Goal: Task Accomplishment & Management: Complete application form

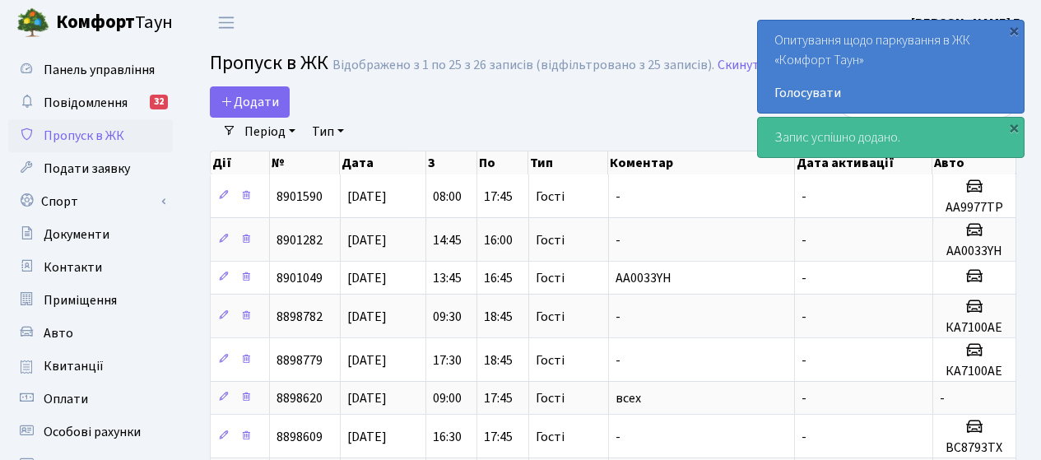
select select "25"
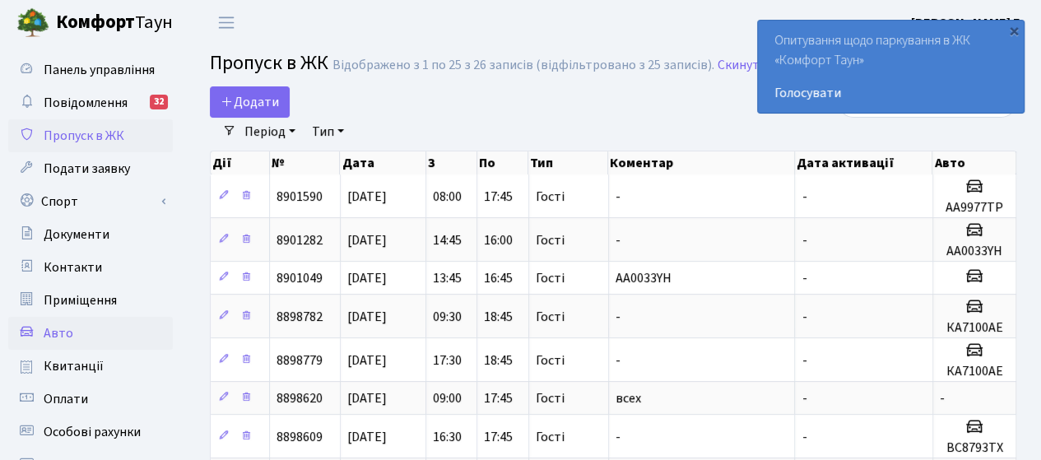
click at [82, 336] on link "Авто" at bounding box center [90, 333] width 165 height 33
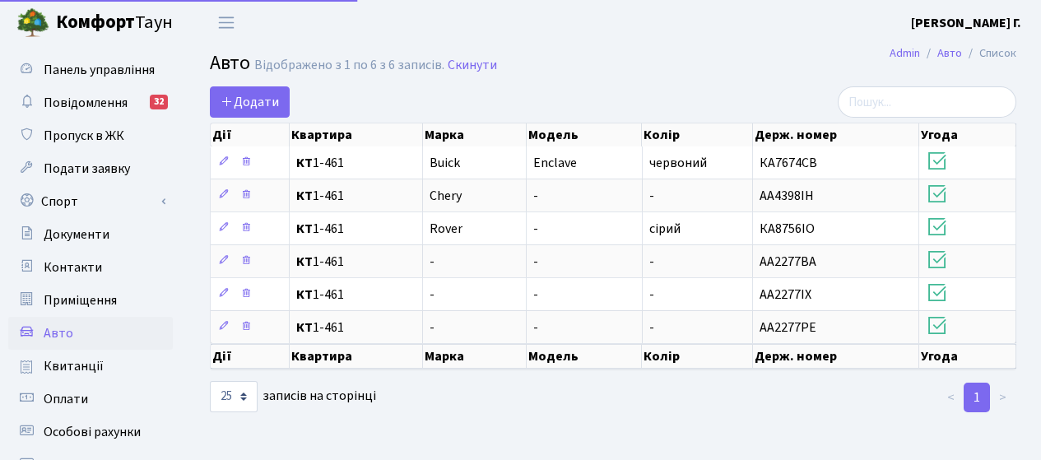
select select "25"
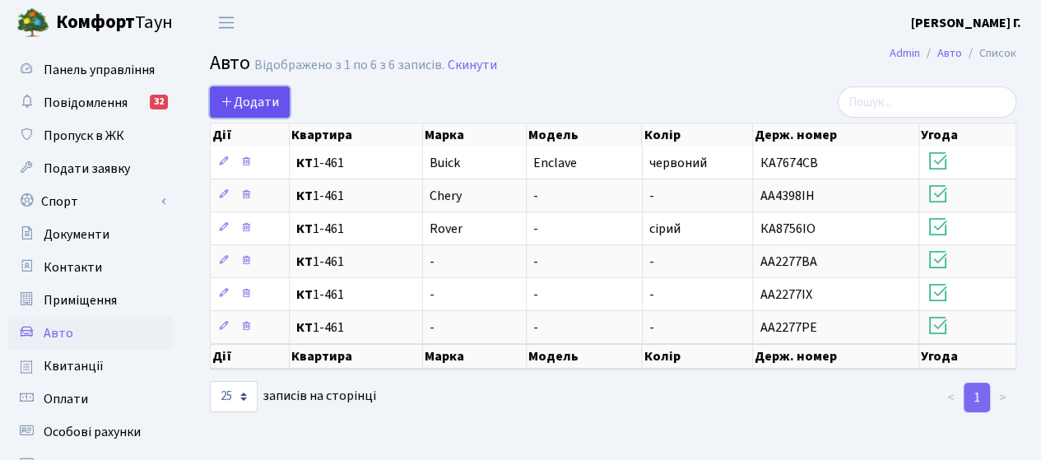
click at [252, 107] on span "Додати" at bounding box center [250, 102] width 58 height 18
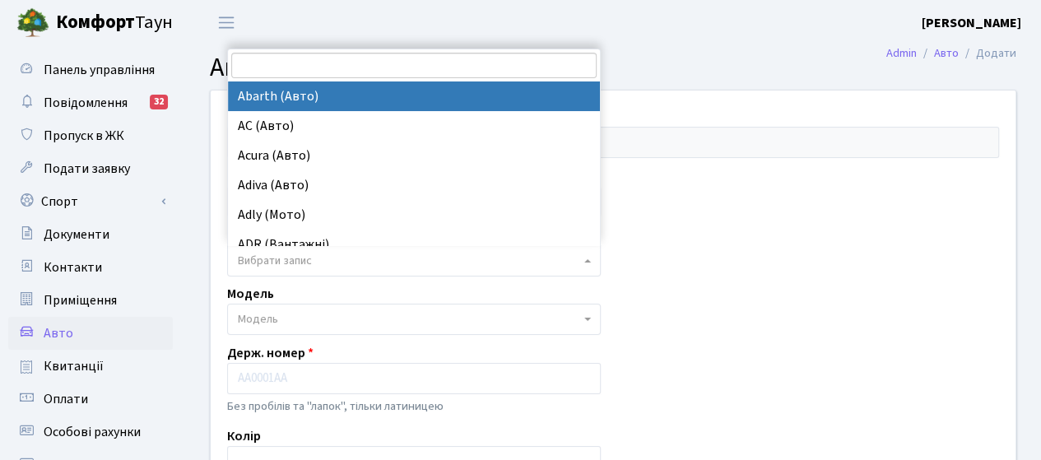
click at [280, 262] on span "Вибрати запис" at bounding box center [275, 261] width 74 height 16
click at [303, 60] on input "search" at bounding box center [413, 66] width 365 height 26
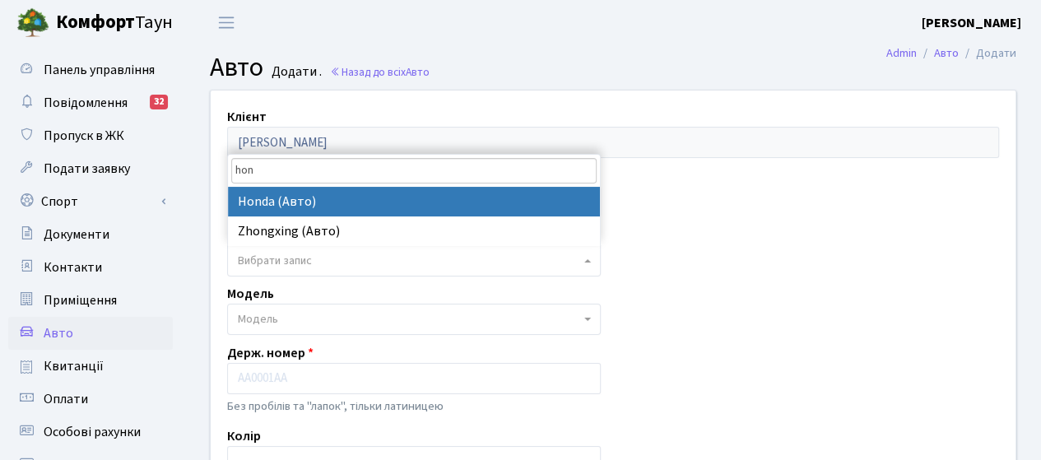
type input "hon"
select select "57"
select select
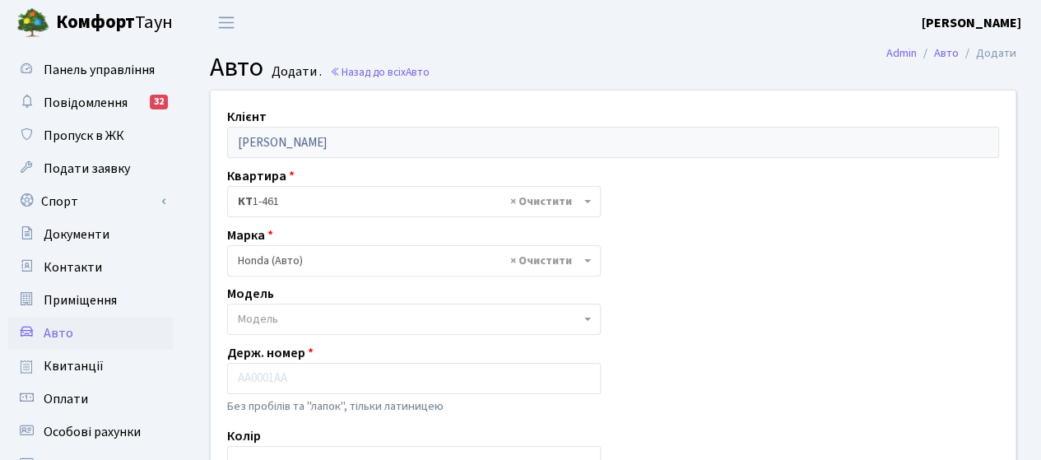
click at [272, 315] on span "Модель" at bounding box center [258, 319] width 40 height 16
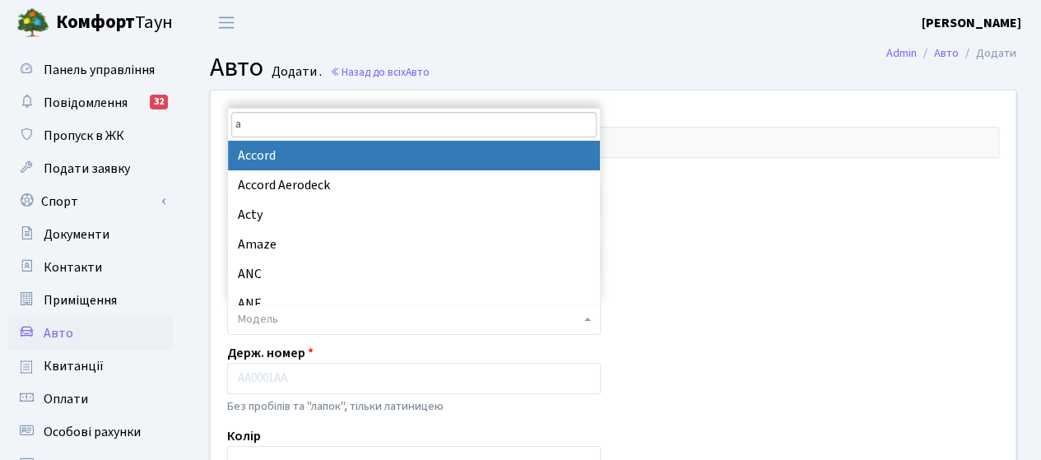
type input "a"
select select "885"
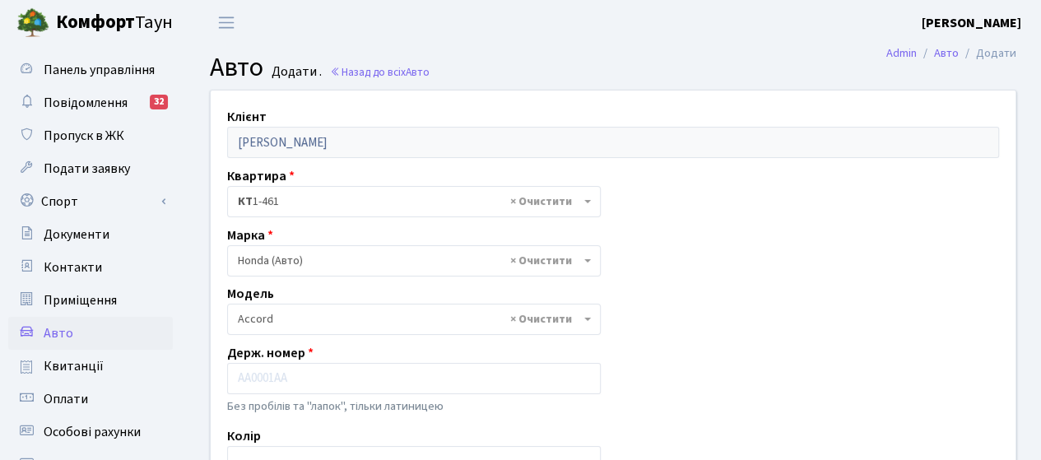
scroll to position [82, 0]
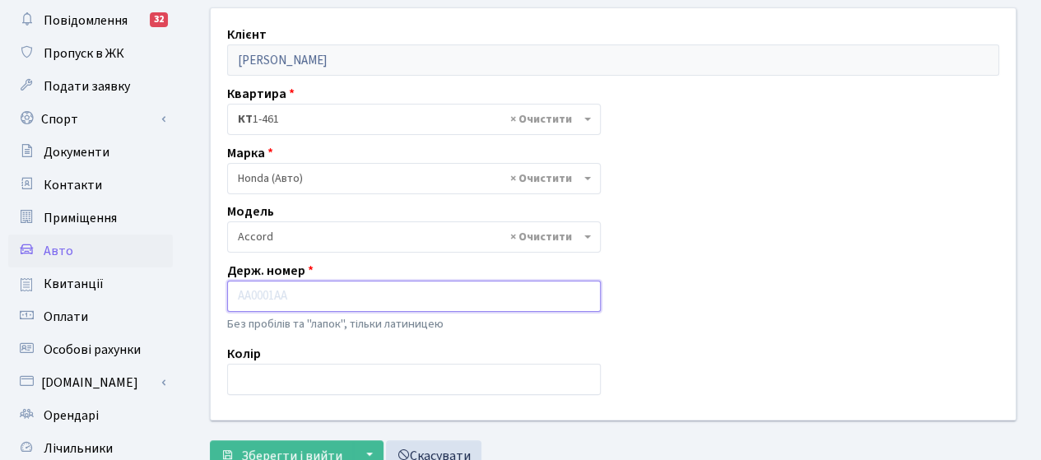
click at [241, 305] on input "text" at bounding box center [414, 296] width 374 height 31
type input "F"
type input "ф"
type input "АА9977ТР"
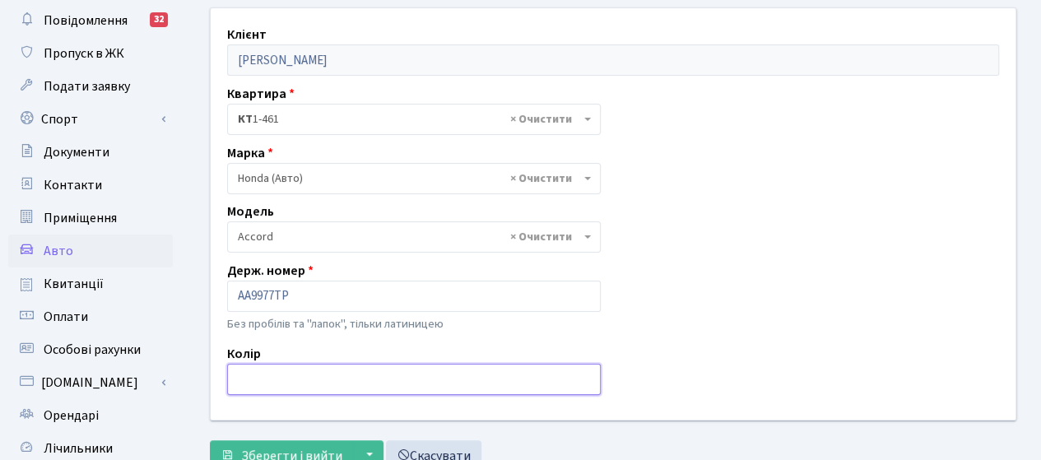
click at [279, 381] on input "text" at bounding box center [414, 379] width 374 height 31
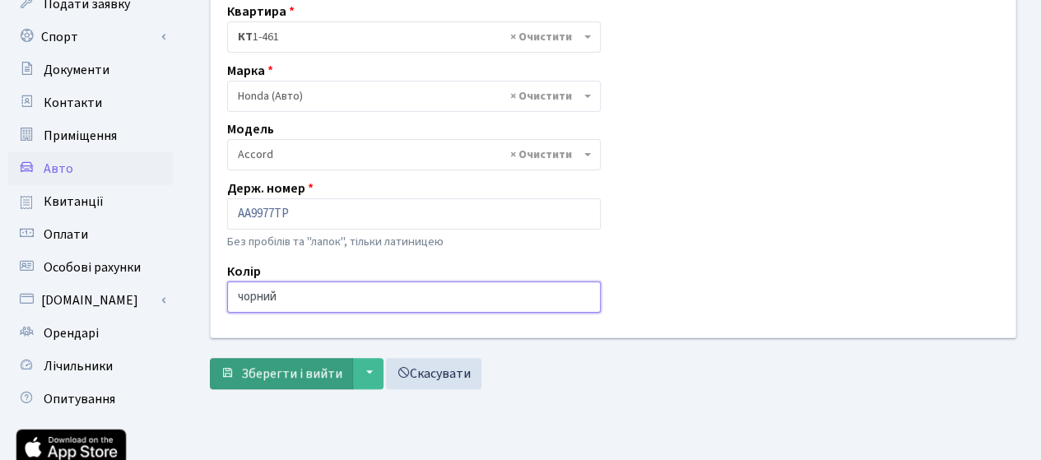
type input "чорний"
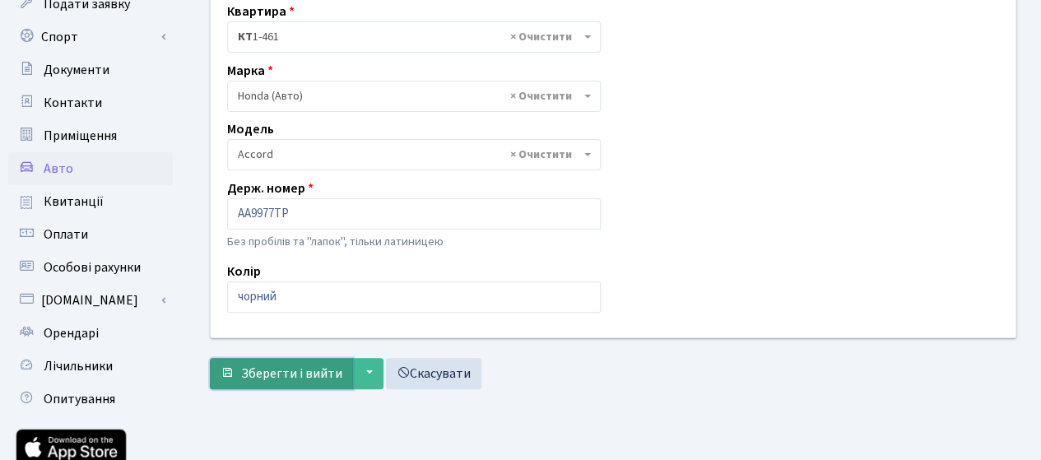
click at [333, 369] on span "Зберегти і вийти" at bounding box center [291, 374] width 101 height 18
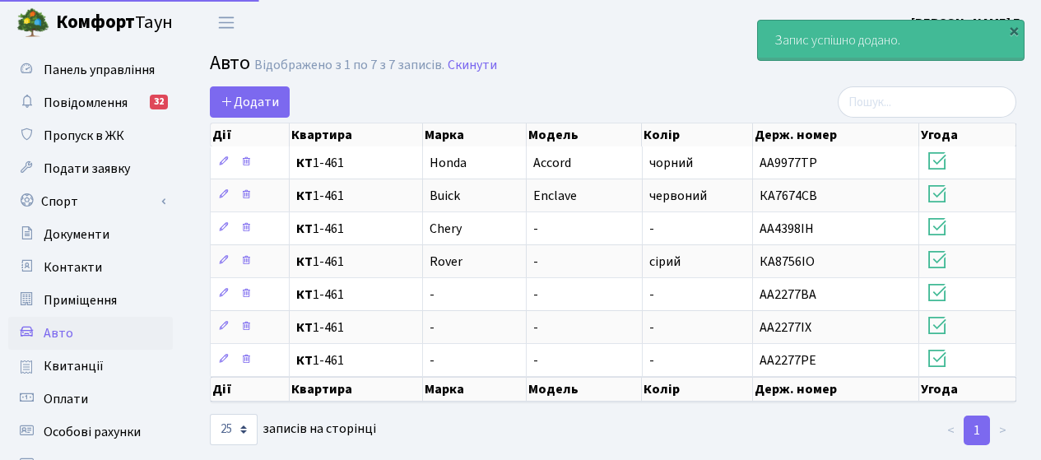
select select "25"
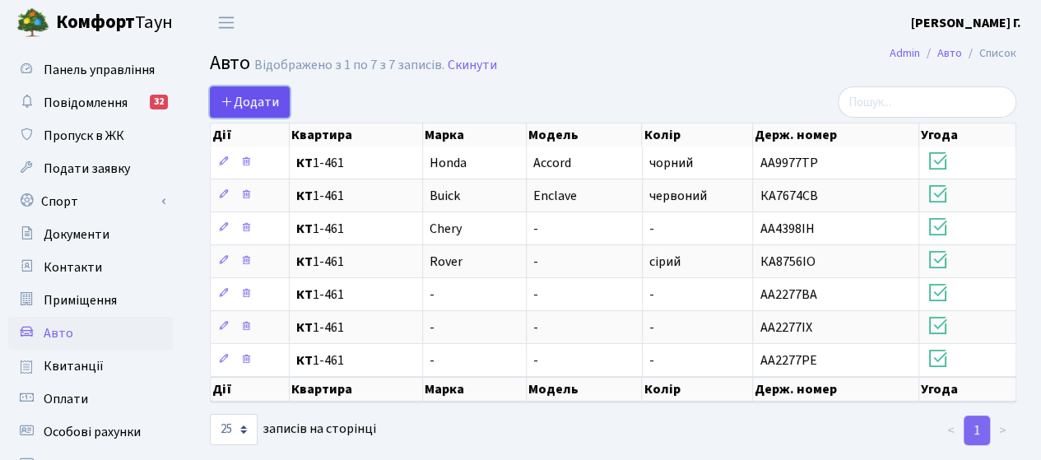
click at [258, 100] on span "Додати" at bounding box center [250, 102] width 58 height 18
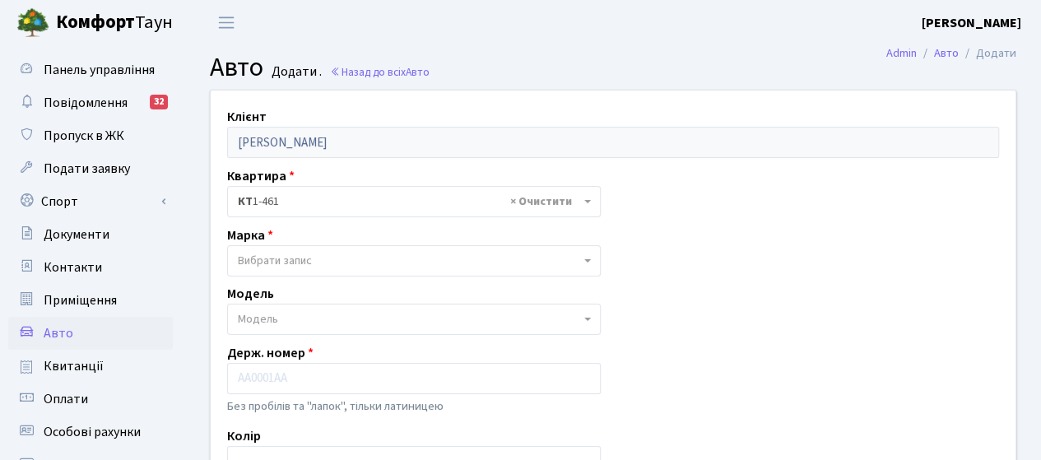
click at [282, 264] on span "Вибрати запис" at bounding box center [275, 261] width 74 height 16
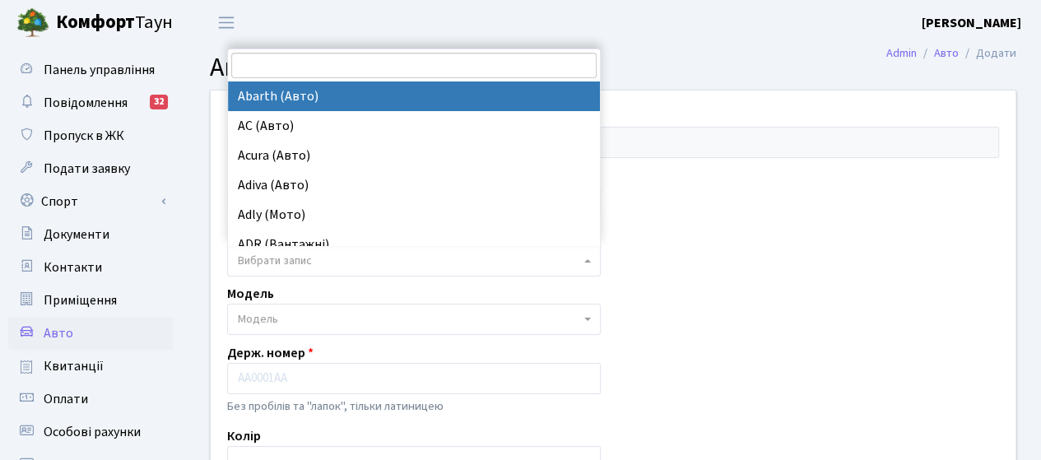
click at [282, 264] on span "Вибрати запис" at bounding box center [275, 261] width 74 height 16
click at [283, 262] on span "Вибрати запис" at bounding box center [275, 261] width 74 height 16
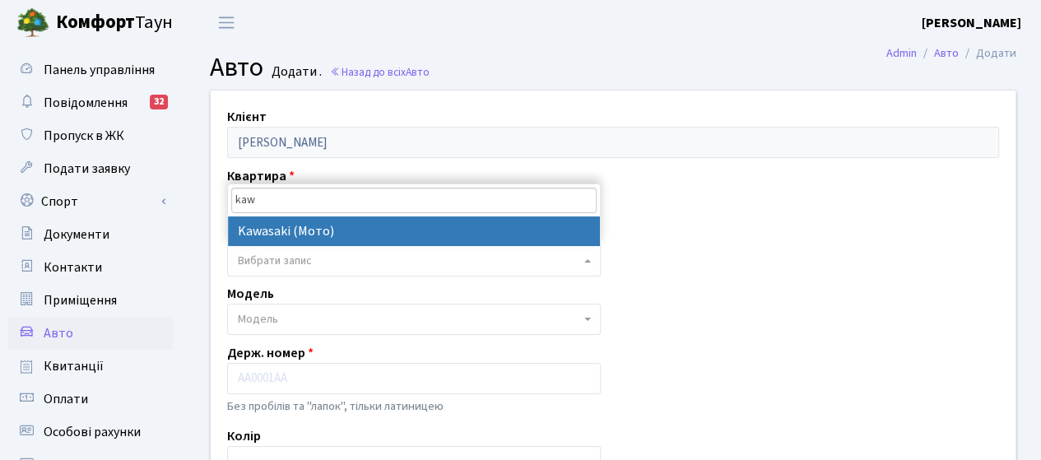
type input "kaw"
select select "321"
select select
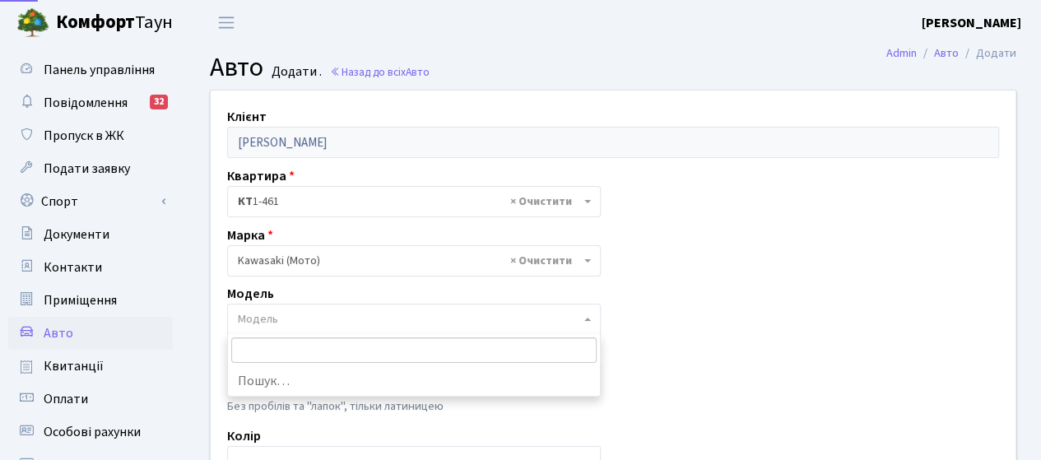
click at [285, 327] on span "Модель" at bounding box center [414, 319] width 374 height 31
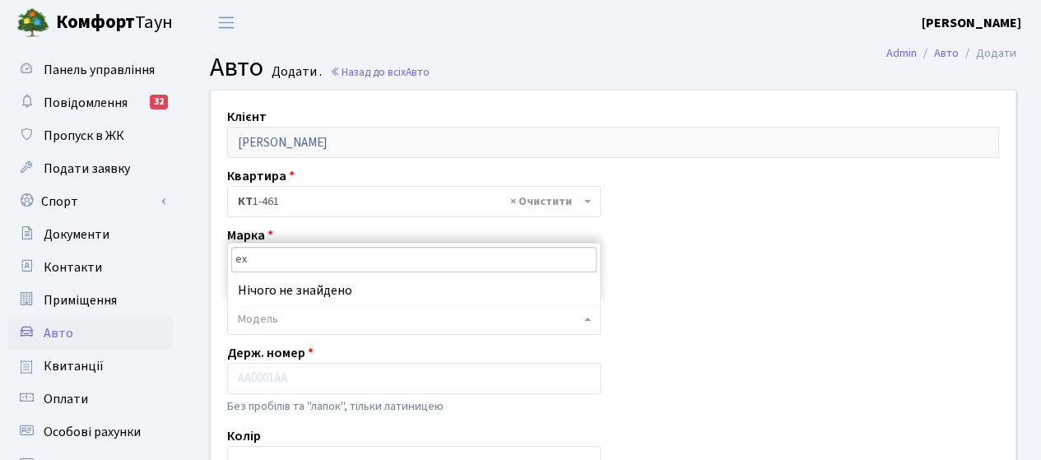
type input "e"
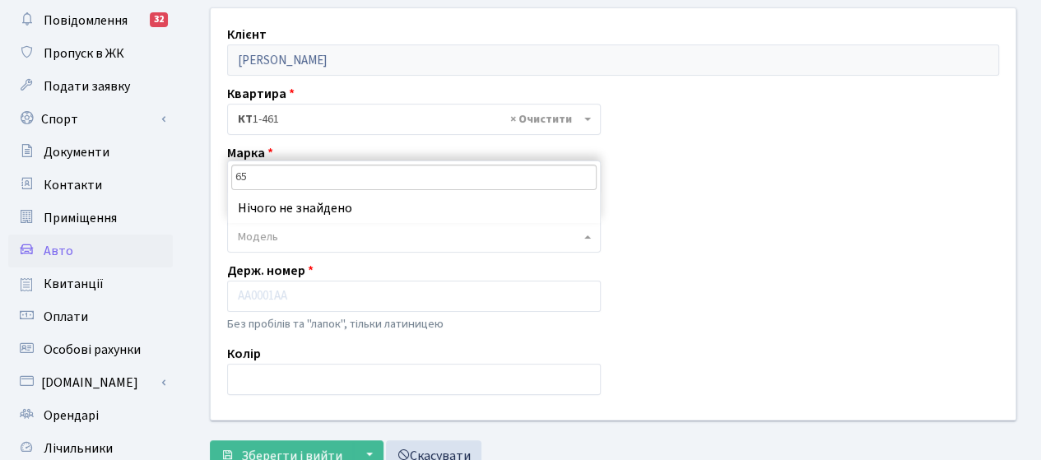
type input "650"
click at [765, 197] on div "Клієнт Магомедова Марина Гамідівна Квартира - <b>КТ</b>&nbsp;&nbsp;&nbsp;&nbsp;…" at bounding box center [612, 213] width 829 height 411
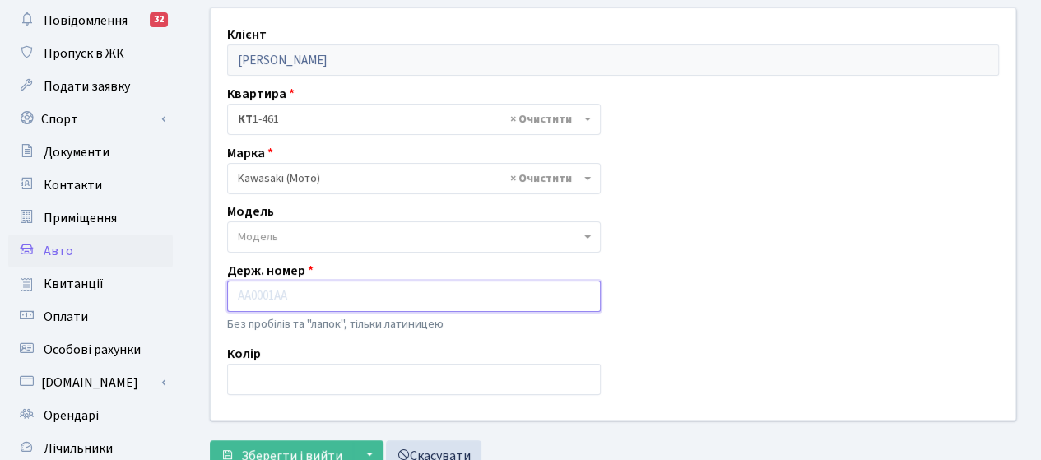
click at [233, 290] on input "text" at bounding box center [414, 296] width 374 height 31
type input "АА4987АТ"
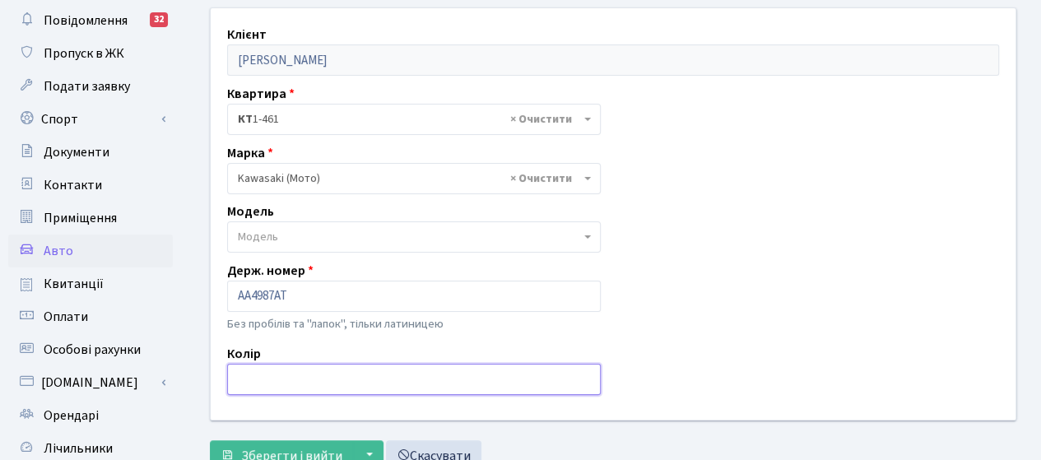
click at [261, 381] on input "text" at bounding box center [414, 379] width 374 height 31
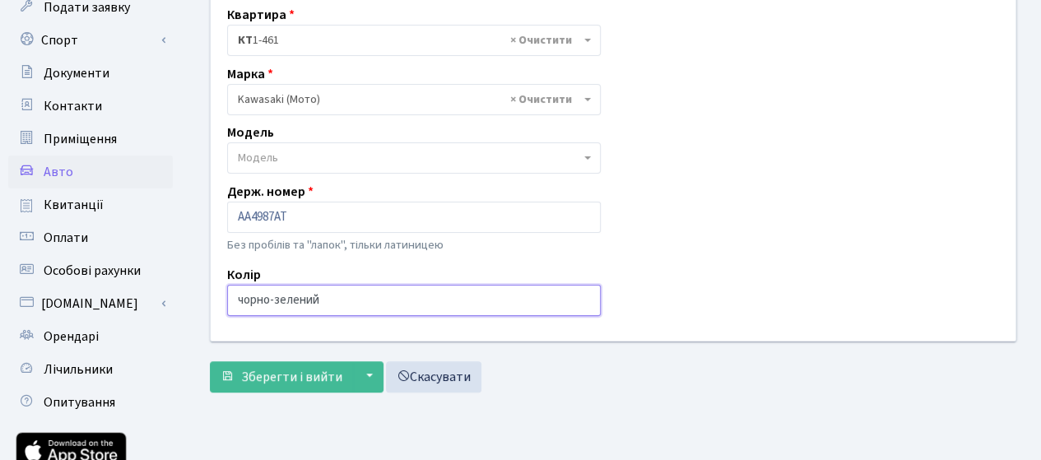
scroll to position [165, 0]
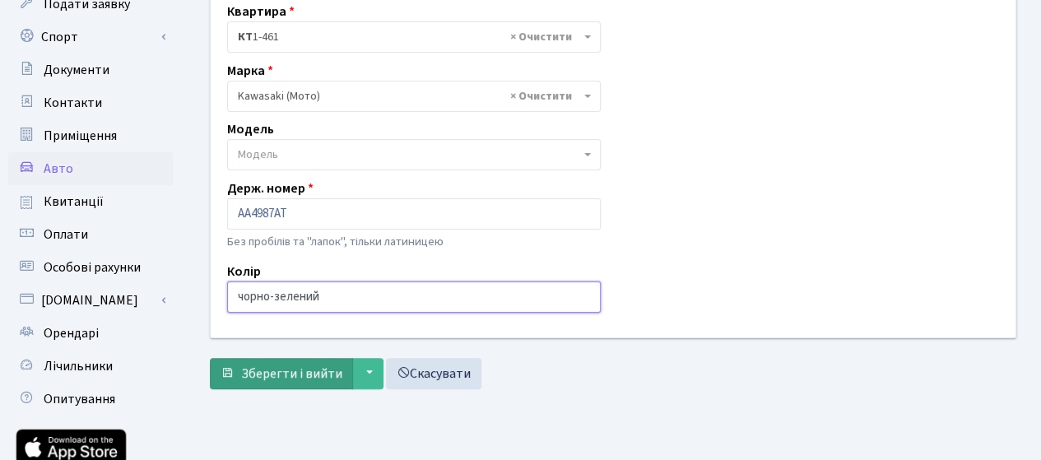
type input "чорно-зелений"
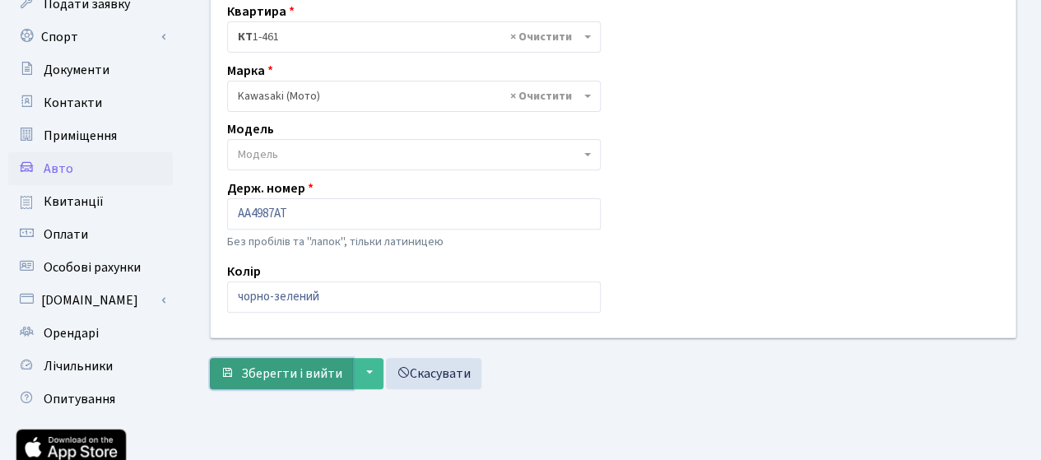
click at [262, 373] on span "Зберегти і вийти" at bounding box center [291, 374] width 101 height 18
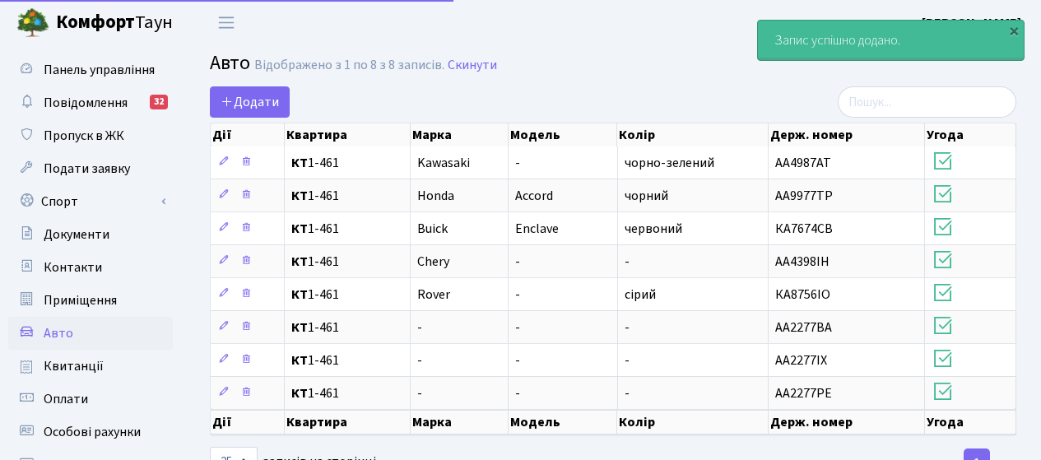
select select "25"
